Goal: Task Accomplishment & Management: Use online tool/utility

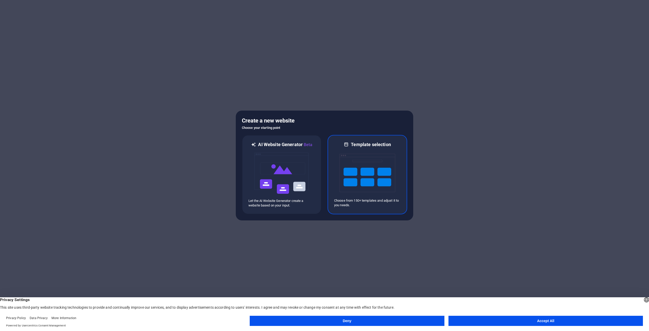
click at [354, 175] on img at bounding box center [367, 173] width 56 height 51
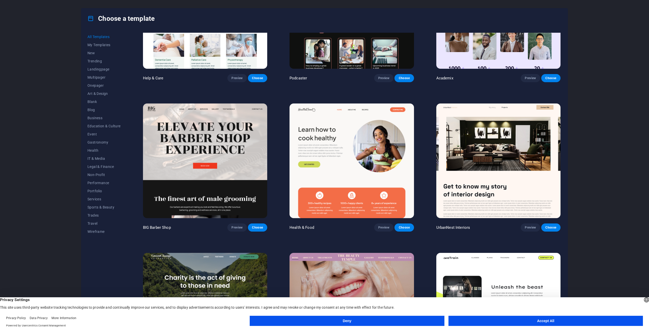
scroll to position [684, 0]
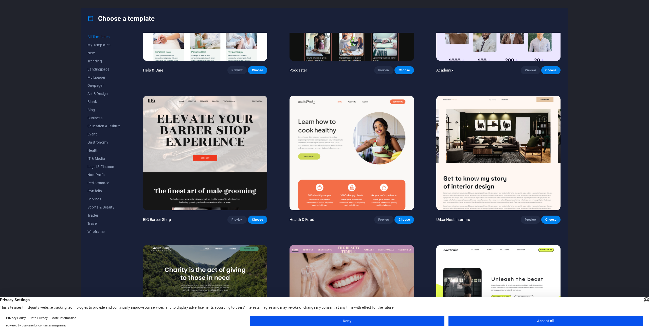
click at [489, 123] on img at bounding box center [498, 153] width 124 height 115
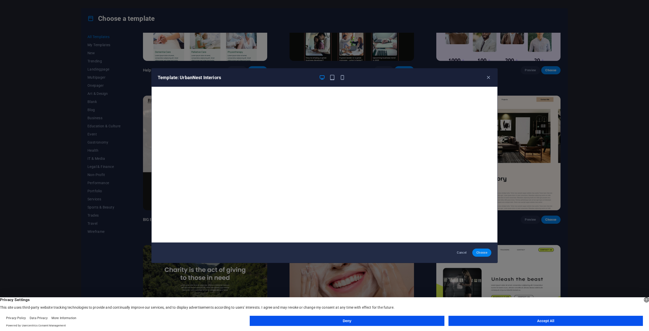
click at [484, 249] on button "Choose" at bounding box center [481, 252] width 19 height 8
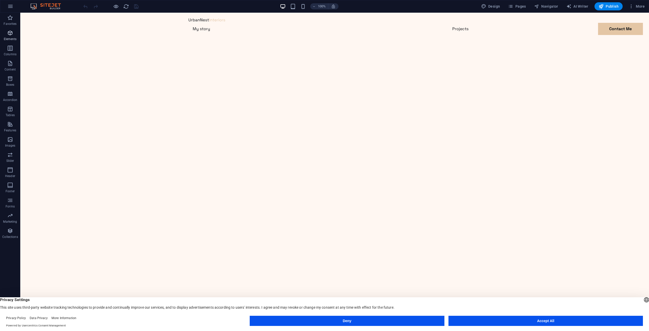
click at [9, 33] on icon "button" at bounding box center [10, 33] width 6 height 6
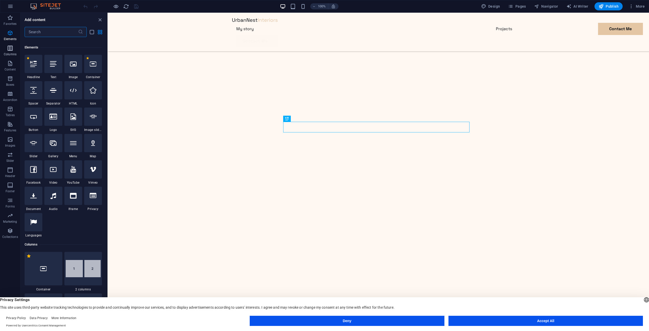
scroll to position [54, 0]
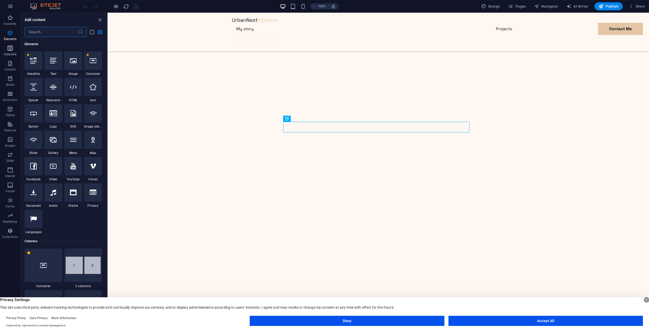
click at [10, 49] on icon "button" at bounding box center [10, 48] width 6 height 6
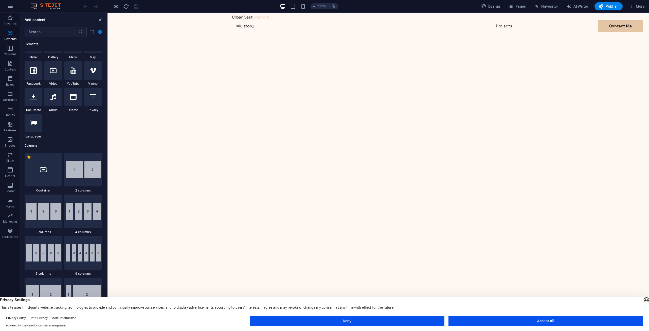
scroll to position [0, 0]
click at [508, 321] on button "Accept All" at bounding box center [545, 321] width 194 height 10
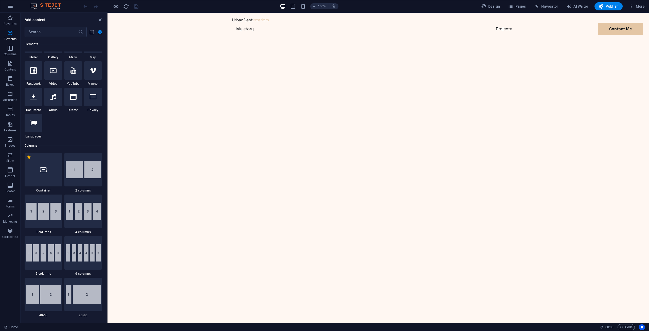
click at [93, 32] on icon "list-view" at bounding box center [92, 32] width 6 height 6
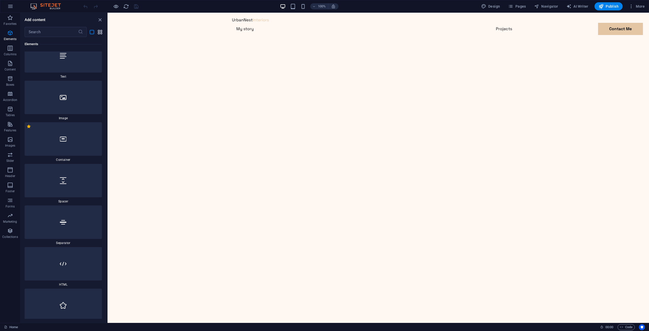
click at [100, 32] on icon "grid-view" at bounding box center [100, 32] width 6 height 6
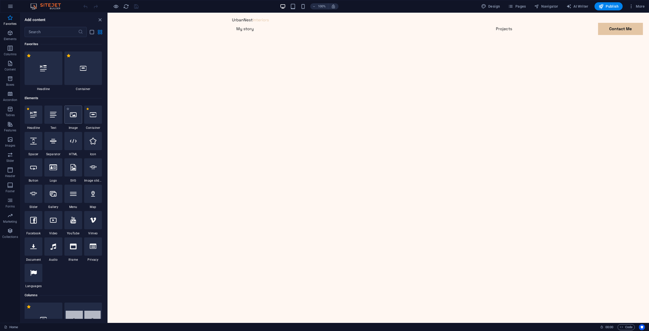
click at [72, 121] on div at bounding box center [73, 114] width 18 height 18
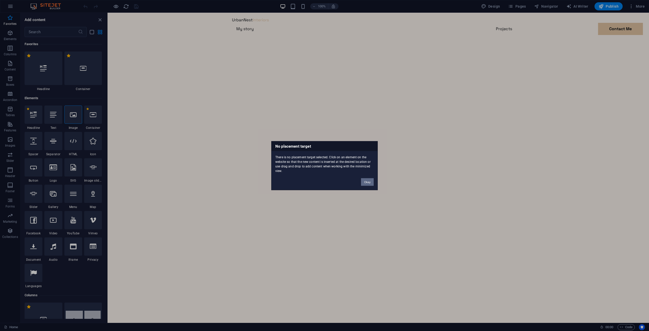
click at [368, 180] on button "Okay" at bounding box center [367, 182] width 13 height 8
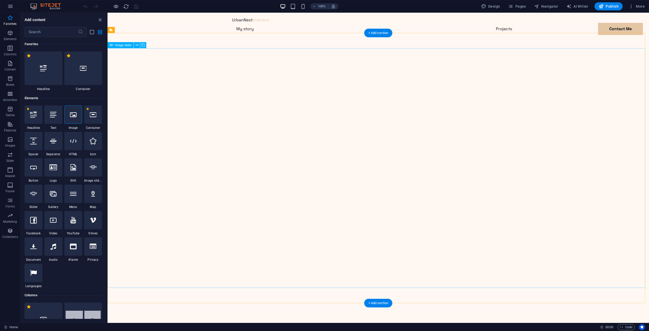
drag, startPoint x: 318, startPoint y: 143, endPoint x: 317, endPoint y: 152, distance: 9.5
drag, startPoint x: 317, startPoint y: 151, endPoint x: 316, endPoint y: 147, distance: 4.8
